Goal: Task Accomplishment & Management: Use online tool/utility

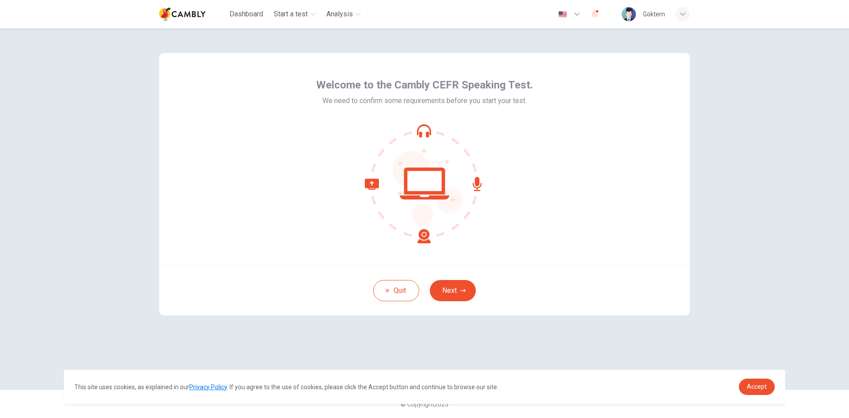
click at [662, 139] on div "Welcome to the Cambly CEFR Speaking Test. We need to confirm some requirements …" at bounding box center [424, 159] width 531 height 212
click at [462, 288] on icon "button" at bounding box center [462, 290] width 5 height 5
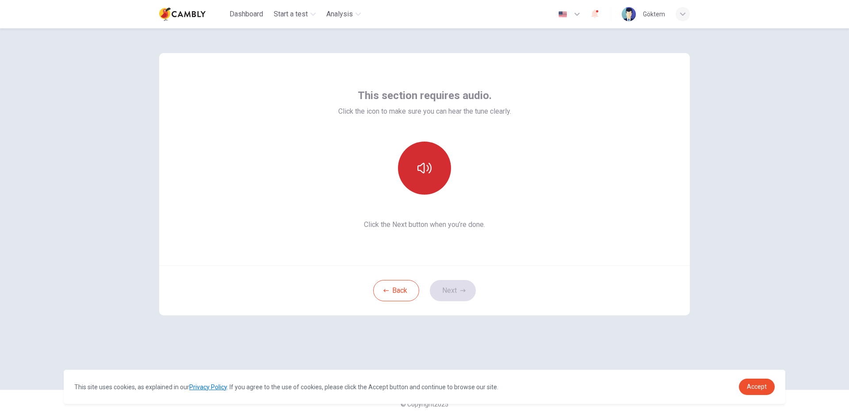
click at [429, 171] on icon "button" at bounding box center [424, 168] width 14 height 14
click at [458, 286] on button "Next" at bounding box center [453, 290] width 46 height 21
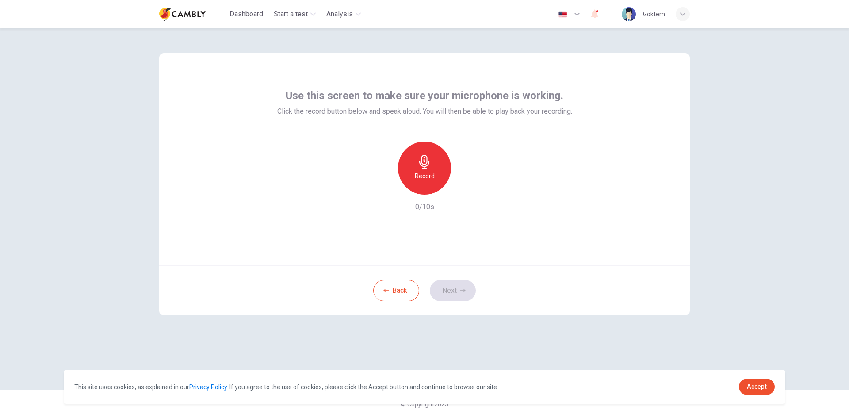
click at [439, 171] on div "Record" at bounding box center [424, 167] width 53 height 53
click at [470, 191] on div "button" at bounding box center [465, 187] width 14 height 14
click at [454, 290] on button "Next" at bounding box center [453, 290] width 46 height 21
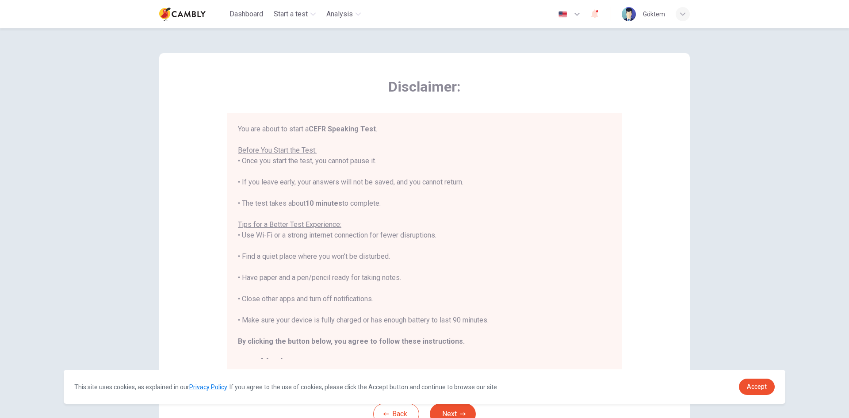
drag, startPoint x: 246, startPoint y: 161, endPoint x: 401, endPoint y: 157, distance: 154.8
click at [401, 157] on div "You are about to start a CEFR Speaking Test . Before You Start the Test: • Once…" at bounding box center [424, 246] width 373 height 244
drag, startPoint x: 315, startPoint y: 206, endPoint x: 340, endPoint y: 203, distance: 25.3
click at [340, 203] on div "You are about to start a CEFR Speaking Test . Before You Start the Test: • Once…" at bounding box center [424, 246] width 373 height 244
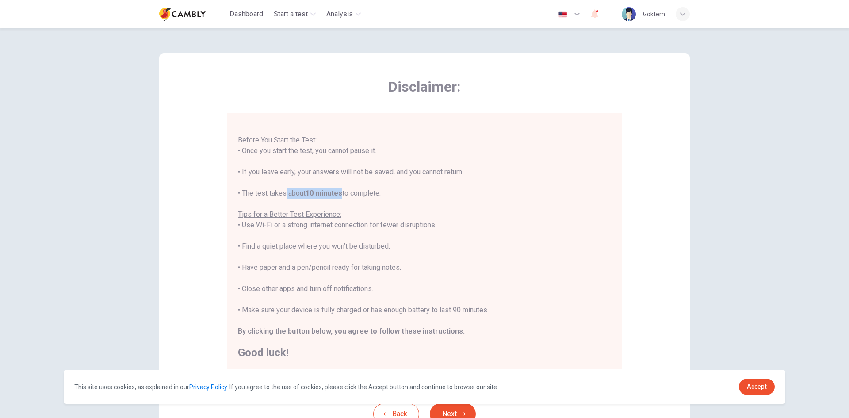
scroll to position [44, 0]
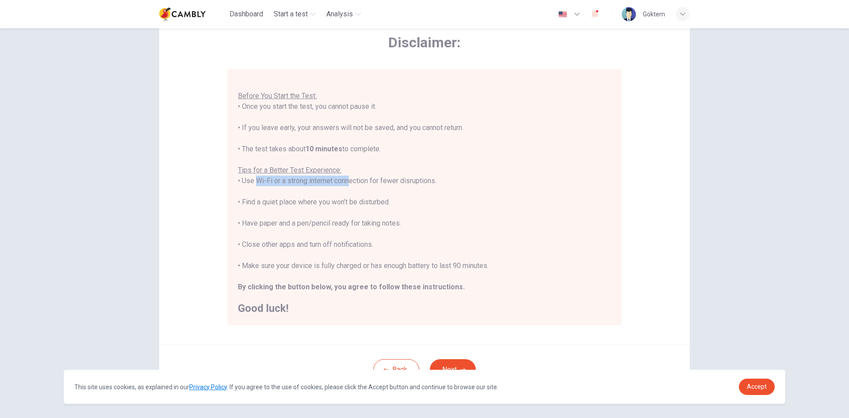
drag, startPoint x: 252, startPoint y: 183, endPoint x: 351, endPoint y: 183, distance: 98.6
click at [350, 183] on div "You are about to start a CEFR Speaking Test . Before You Start the Test: • Once…" at bounding box center [424, 191] width 373 height 244
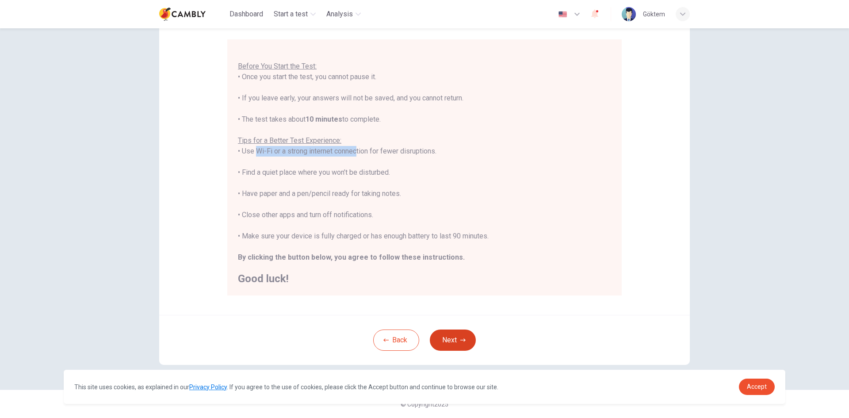
click at [449, 339] on button "Next" at bounding box center [453, 339] width 46 height 21
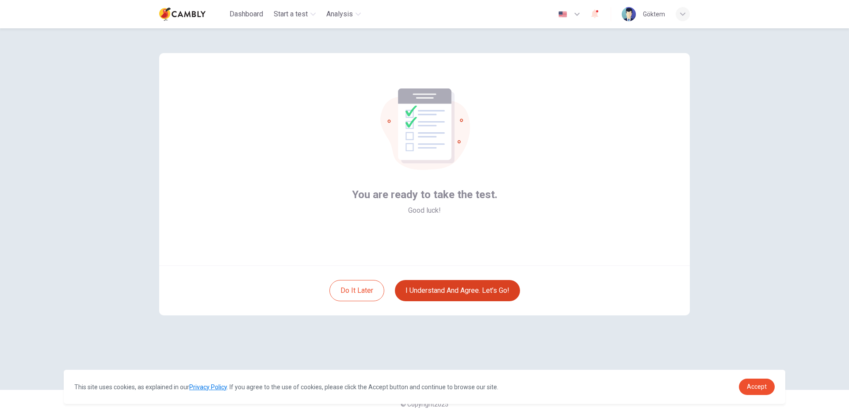
scroll to position [0, 0]
click at [446, 289] on button "I understand and agree. Let’s go!" at bounding box center [457, 290] width 125 height 21
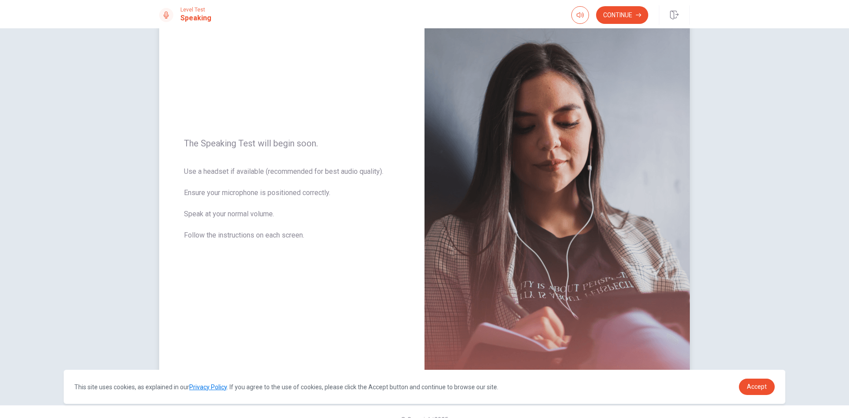
scroll to position [60, 0]
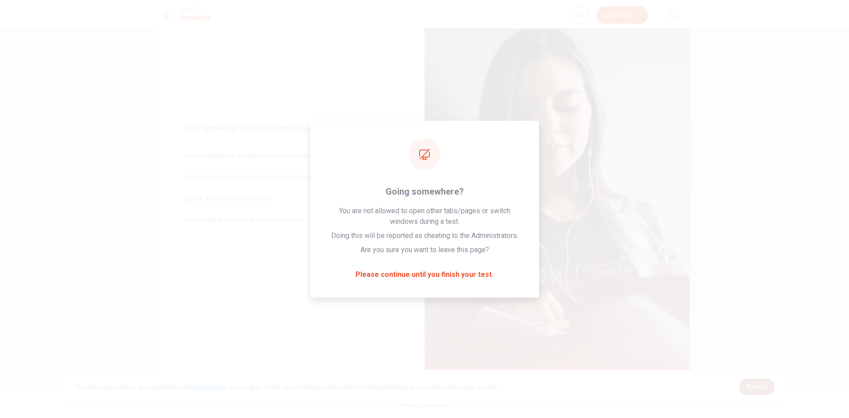
click at [751, 386] on span "Accept" at bounding box center [757, 386] width 20 height 7
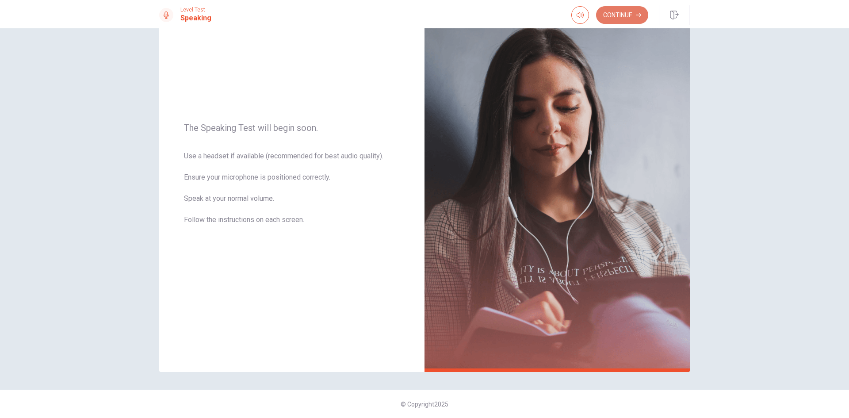
click at [616, 10] on button "Continue" at bounding box center [622, 15] width 52 height 18
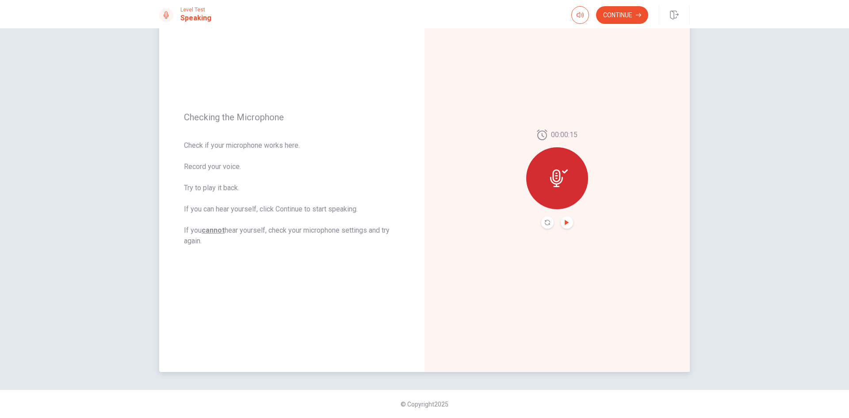
click at [565, 220] on icon "Play Audio" at bounding box center [567, 222] width 4 height 5
click at [622, 8] on button "Continue" at bounding box center [622, 15] width 52 height 18
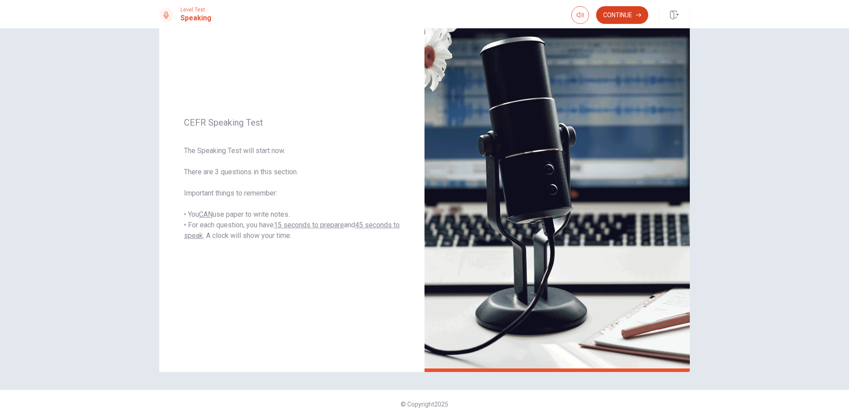
click at [607, 14] on button "Continue" at bounding box center [622, 15] width 52 height 18
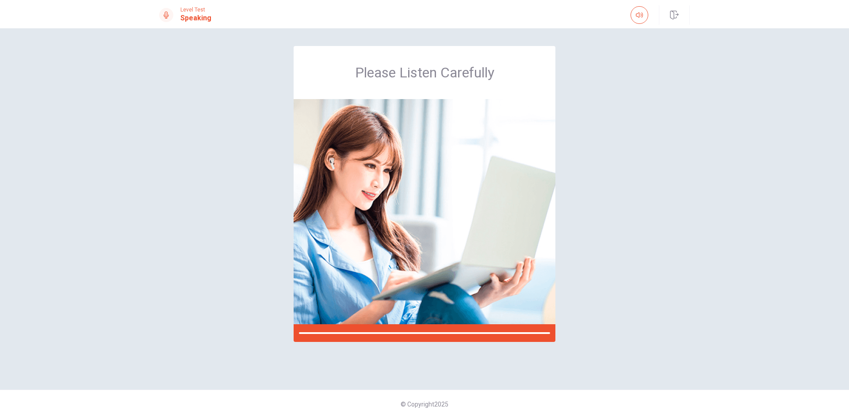
scroll to position [0, 0]
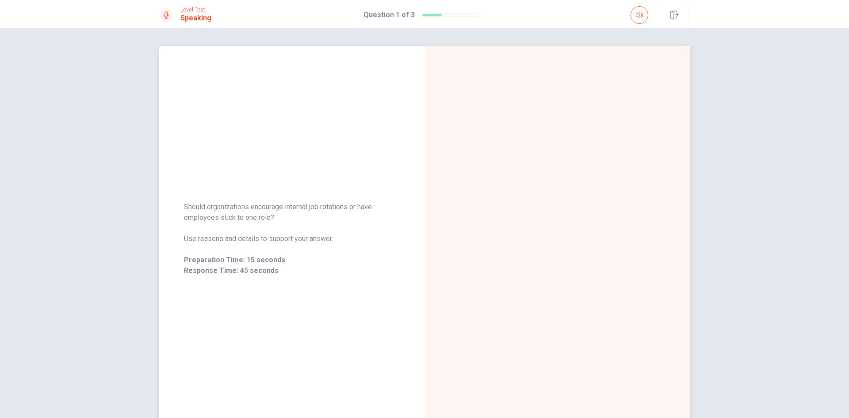
drag, startPoint x: 181, startPoint y: 204, endPoint x: 347, endPoint y: 237, distance: 169.5
click at [353, 238] on div "Should organizations encourage internal job rotations or have employees stick t…" at bounding box center [291, 238] width 265 height 95
drag, startPoint x: 335, startPoint y: 237, endPoint x: 176, endPoint y: 200, distance: 162.4
click at [176, 200] on div "Should organizations encourage internal job rotations or have employees stick t…" at bounding box center [291, 238] width 265 height 95
drag, startPoint x: 182, startPoint y: 206, endPoint x: 498, endPoint y: 220, distance: 316.0
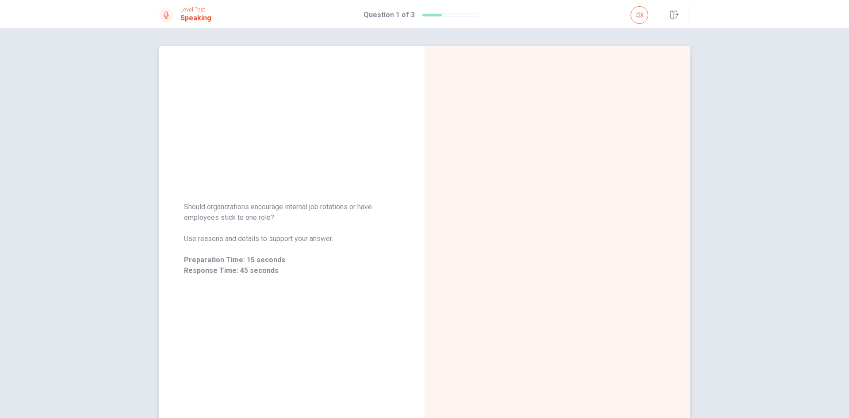
click at [302, 233] on div "Should organizations encourage internal job rotations or have employees stick t…" at bounding box center [292, 239] width 216 height 74
click at [341, 239] on span "Use reasons and details to support your answer." at bounding box center [292, 238] width 216 height 11
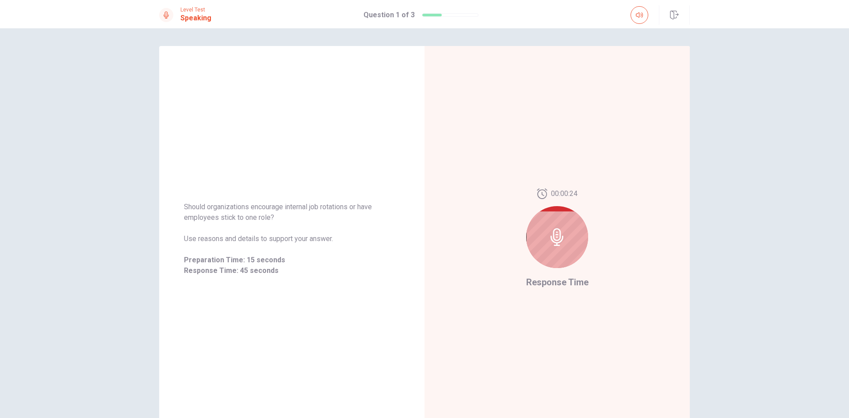
drag, startPoint x: 340, startPoint y: 238, endPoint x: 157, endPoint y: 214, distance: 185.5
click at [157, 214] on div "Should organizations encourage internal job rotations or have employees stick t…" at bounding box center [424, 239] width 559 height 386
drag, startPoint x: 182, startPoint y: 205, endPoint x: 356, endPoint y: 252, distance: 180.0
click at [356, 252] on div "Should organizations encourage internal job rotations or have employees stick t…" at bounding box center [292, 239] width 216 height 74
click at [572, 241] on div at bounding box center [557, 237] width 62 height 62
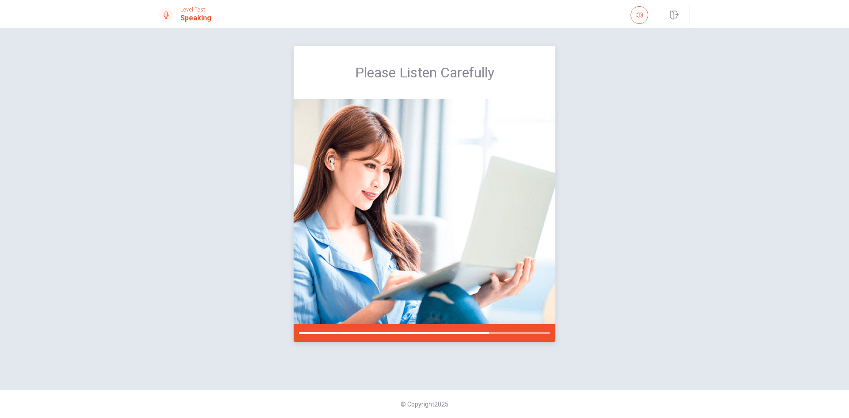
click at [445, 230] on img at bounding box center [425, 211] width 262 height 225
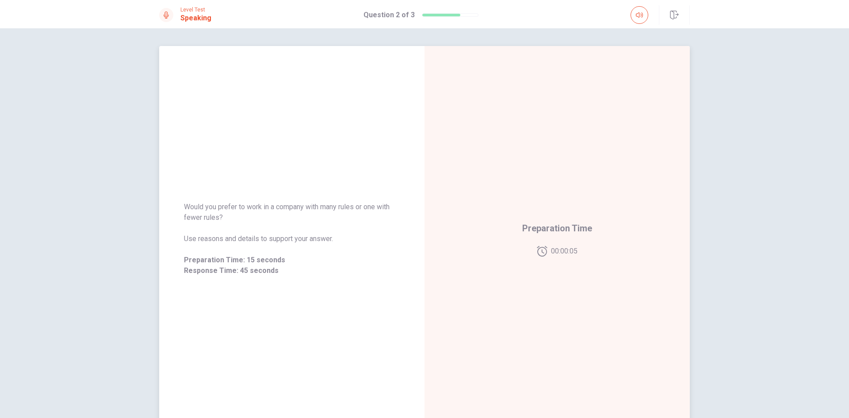
click at [358, 218] on span "Would you prefer to work in a company with many rules or one with fewer rules?" at bounding box center [292, 212] width 216 height 21
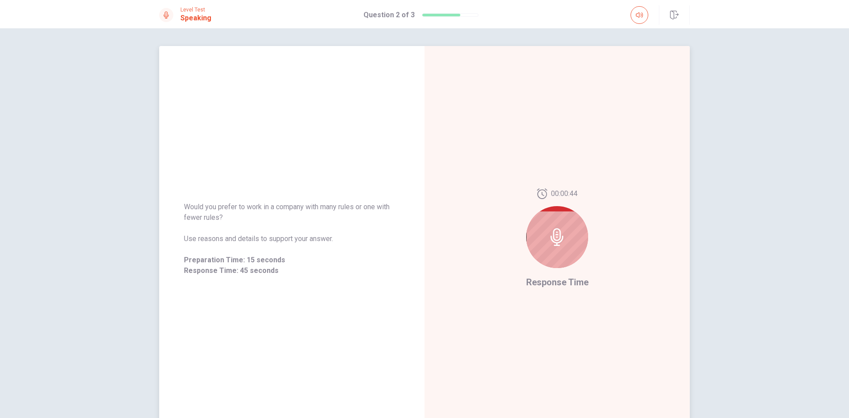
click at [552, 239] on icon at bounding box center [556, 237] width 13 height 18
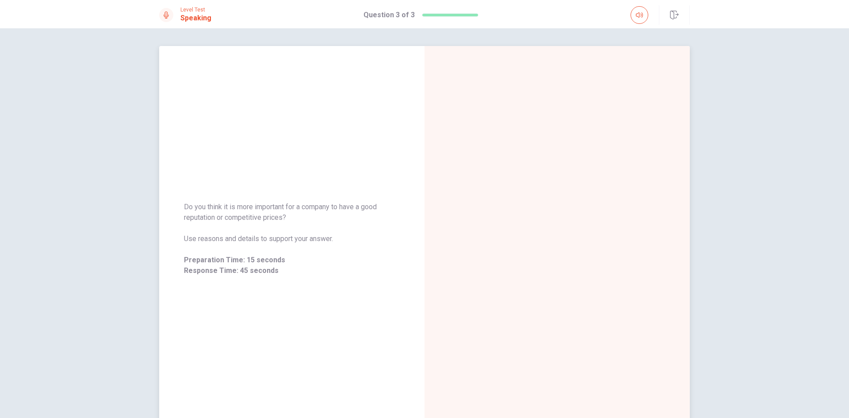
click at [257, 330] on div "Do you think it is more important for a company to have a good reputation or co…" at bounding box center [291, 239] width 265 height 386
drag, startPoint x: 347, startPoint y: 124, endPoint x: 346, endPoint y: 129, distance: 4.6
click at [347, 125] on div "Do you think it is more important for a company to have a good reputation or co…" at bounding box center [291, 239] width 265 height 386
click at [344, 211] on span "Do you think it is more important for a company to have a good reputation or co…" at bounding box center [292, 212] width 216 height 21
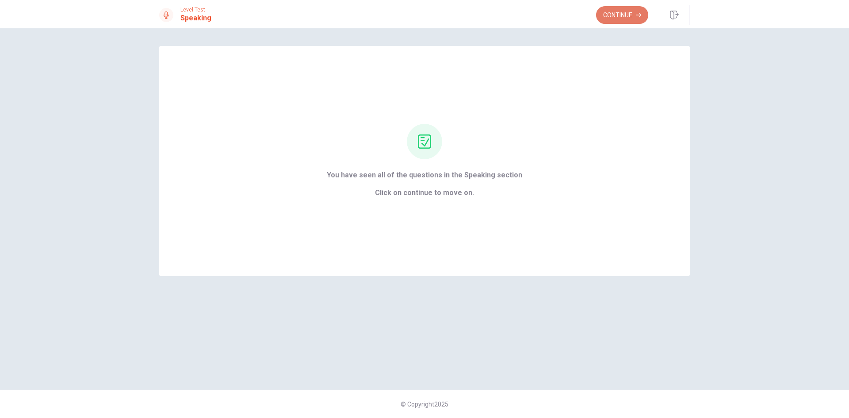
click at [621, 16] on button "Continue" at bounding box center [622, 15] width 52 height 18
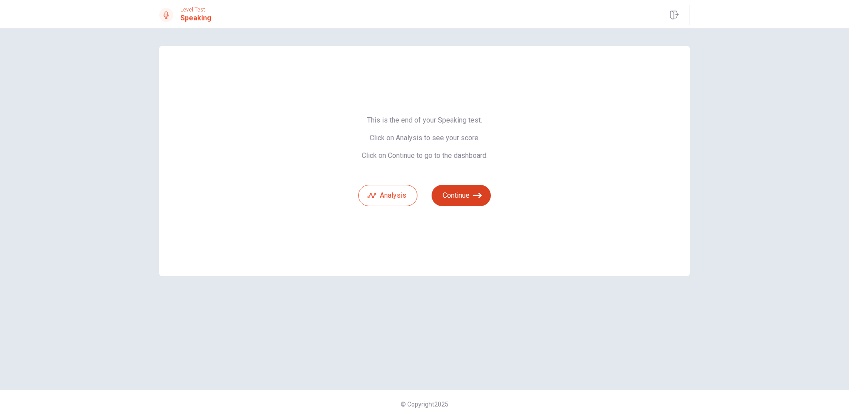
click at [467, 191] on button "Continue" at bounding box center [461, 195] width 59 height 21
